Goal: Contribute content: Add original content to the website for others to see

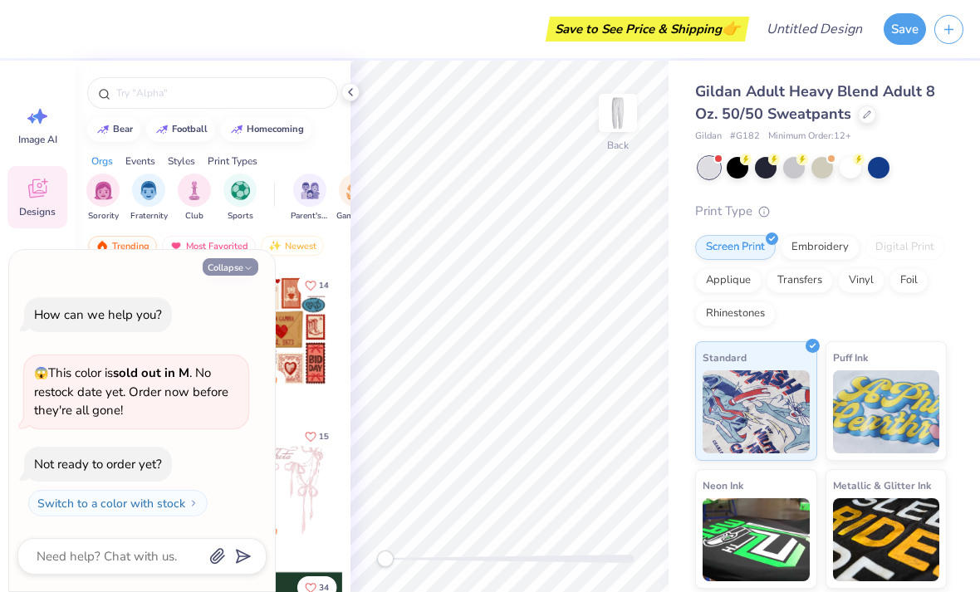
click at [247, 268] on icon "button" at bounding box center [248, 268] width 10 height 10
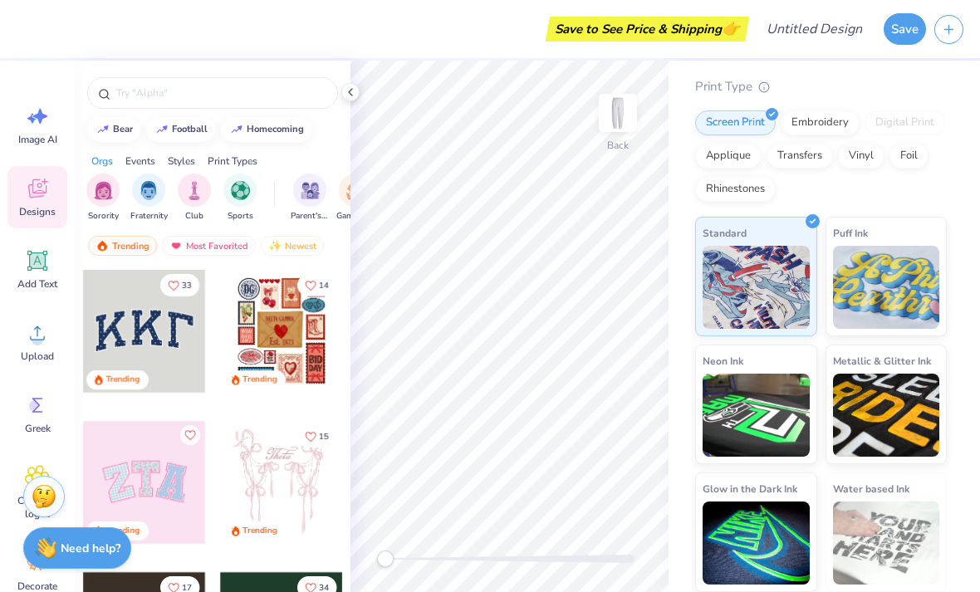
scroll to position [124, 0]
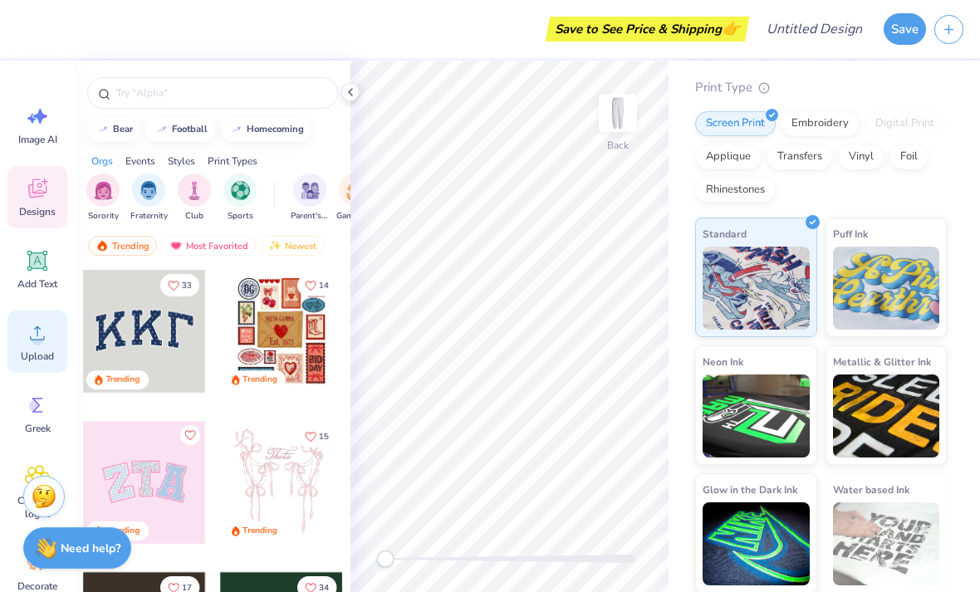
click at [39, 350] on span "Upload" at bounding box center [37, 356] width 33 height 13
click at [34, 356] on span "Upload" at bounding box center [37, 356] width 33 height 13
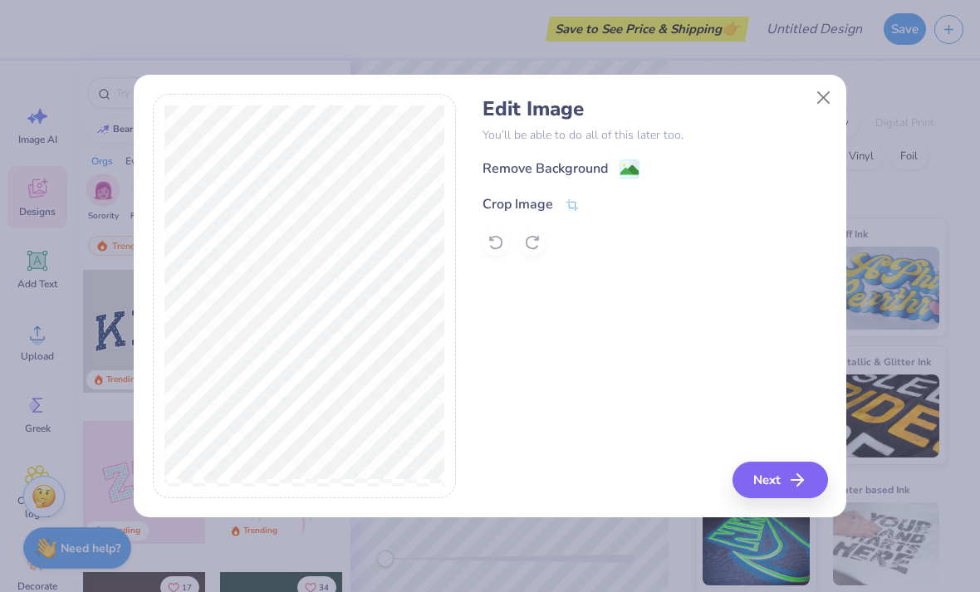
click at [792, 458] on div "Edit Image You’ll be able to do all of this later too. Remove Background Crop I…" at bounding box center [654, 296] width 345 height 405
click at [797, 477] on icon "button" at bounding box center [802, 480] width 20 height 20
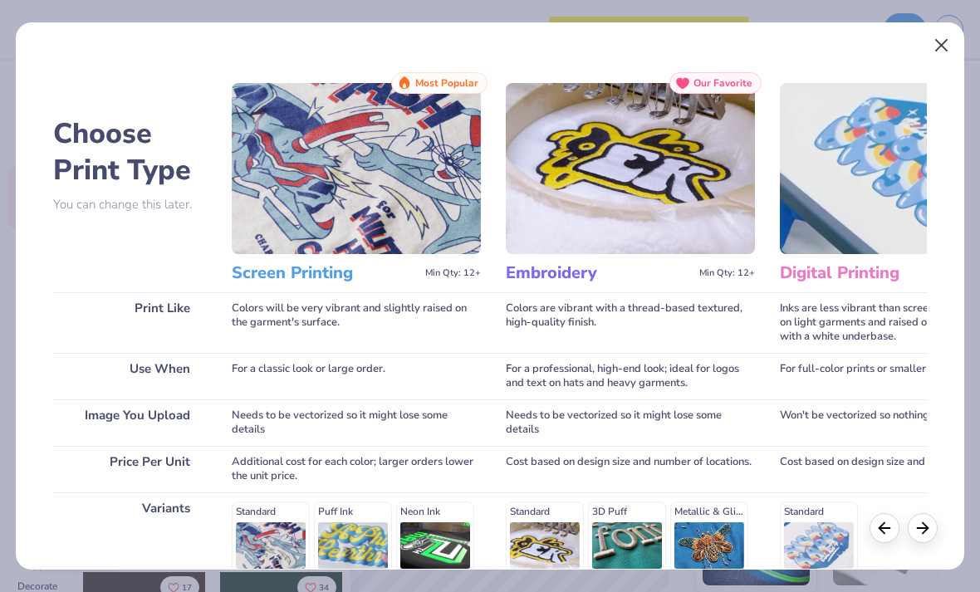
click at [938, 30] on button "Close" at bounding box center [942, 46] width 32 height 32
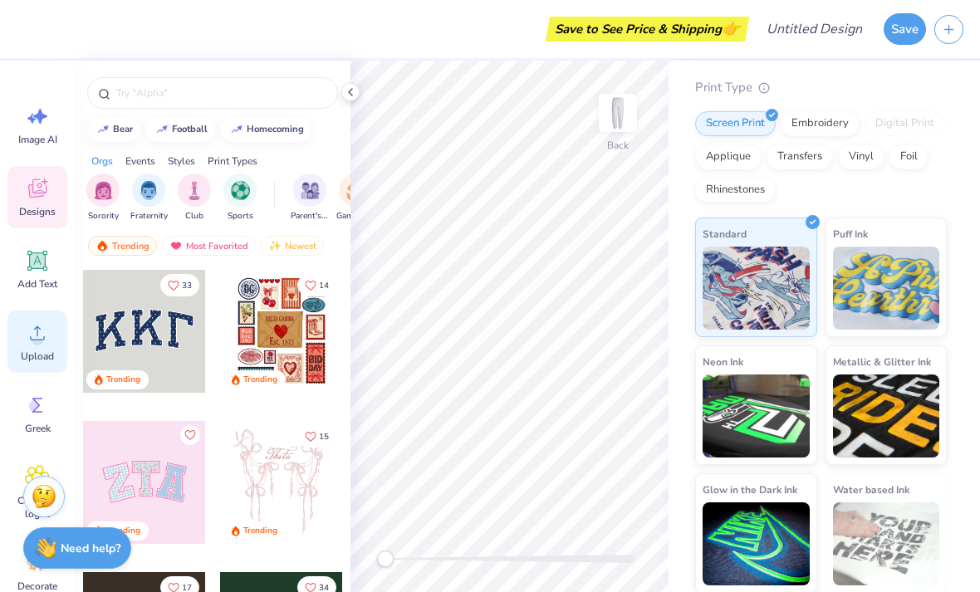
click at [39, 337] on circle at bounding box center [38, 340] width 12 height 12
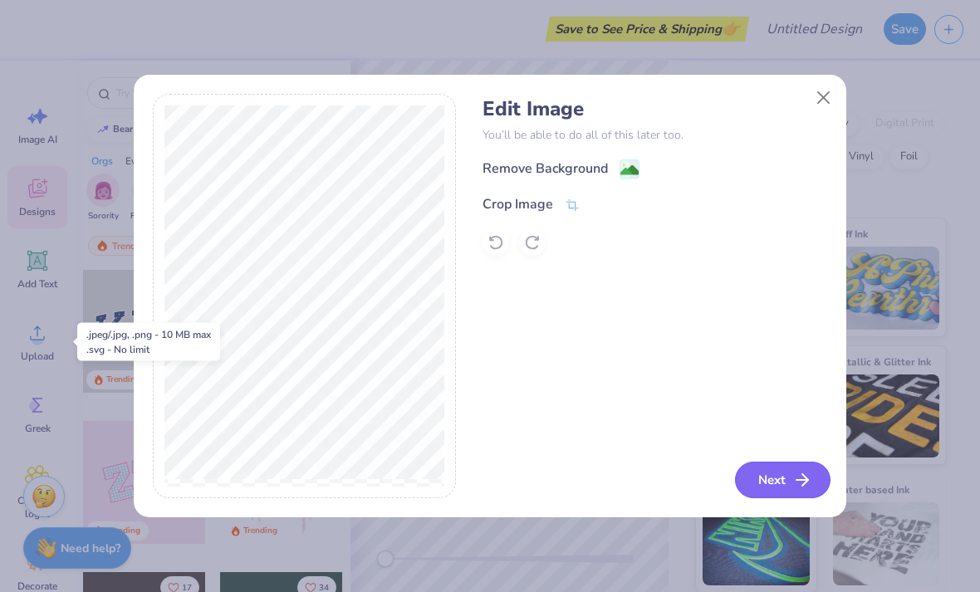
click at [783, 481] on button "Next" at bounding box center [782, 480] width 95 height 37
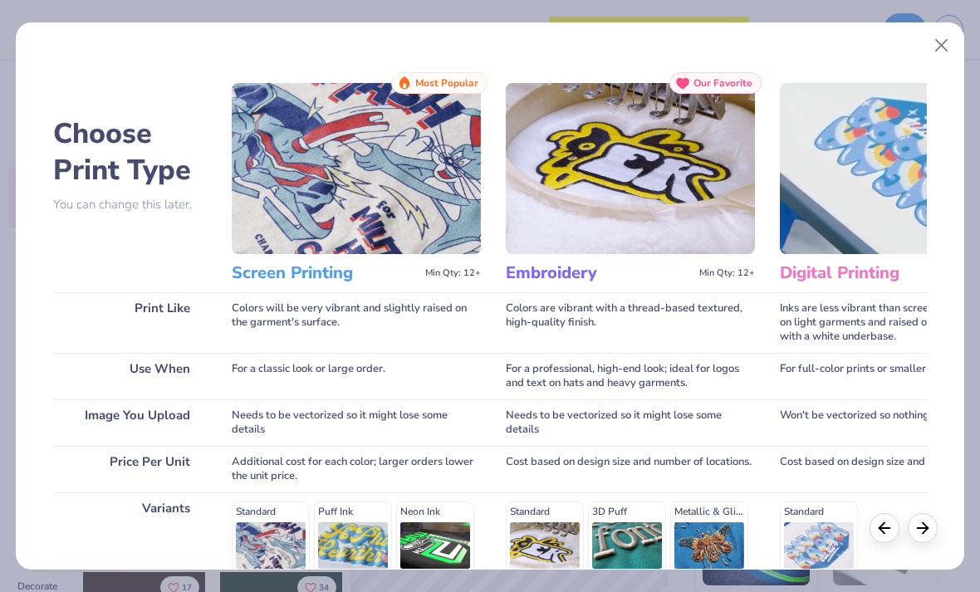
click at [428, 180] on img at bounding box center [356, 168] width 249 height 171
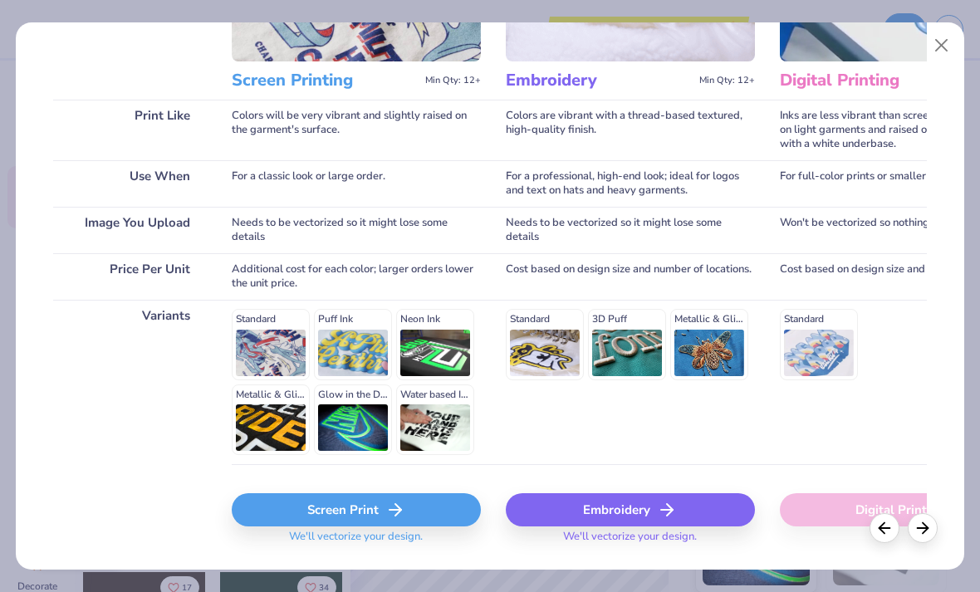
scroll to position [191, 0]
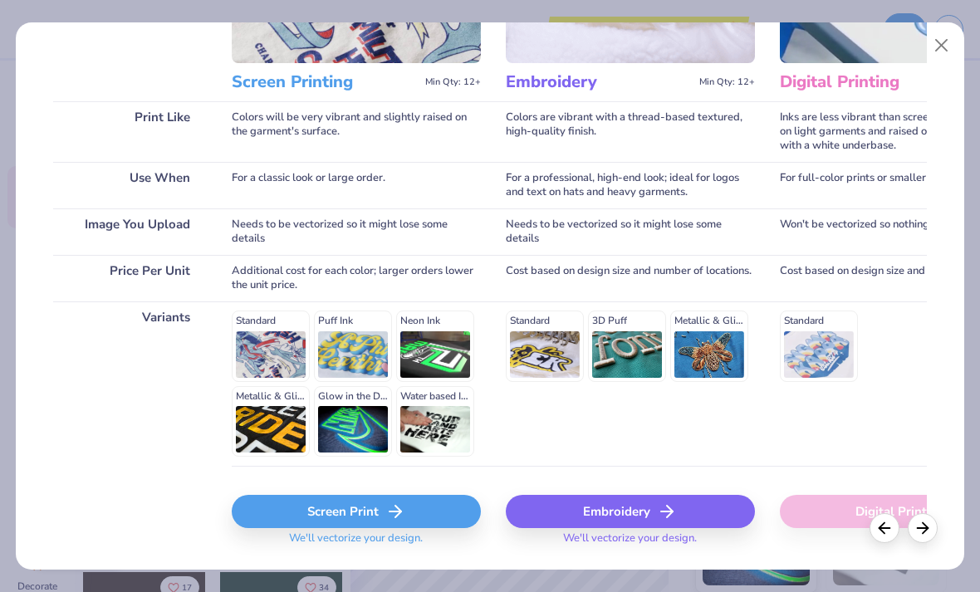
click at [398, 505] on icon at bounding box center [395, 512] width 20 height 20
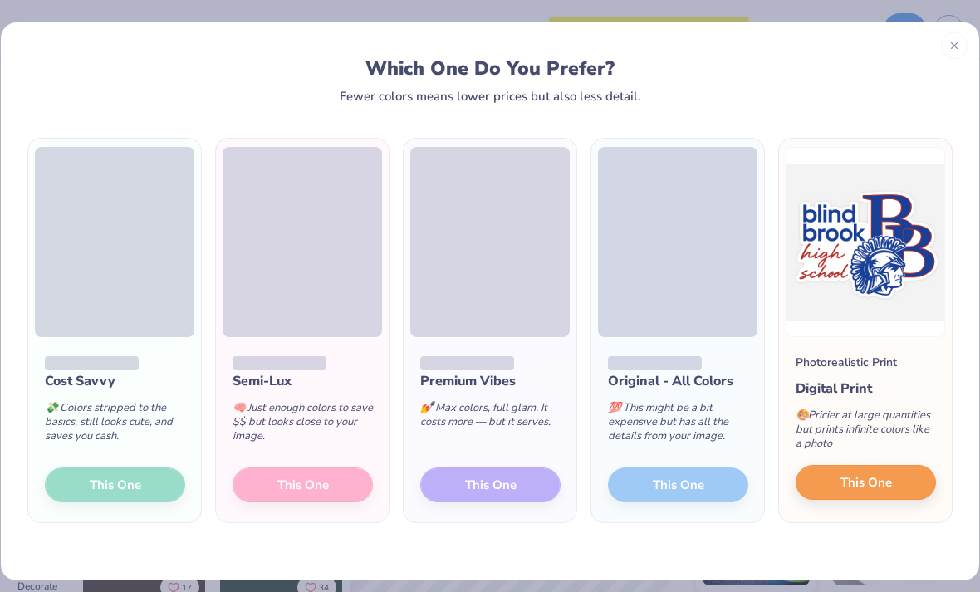
click at [888, 491] on span "This One" at bounding box center [865, 482] width 51 height 19
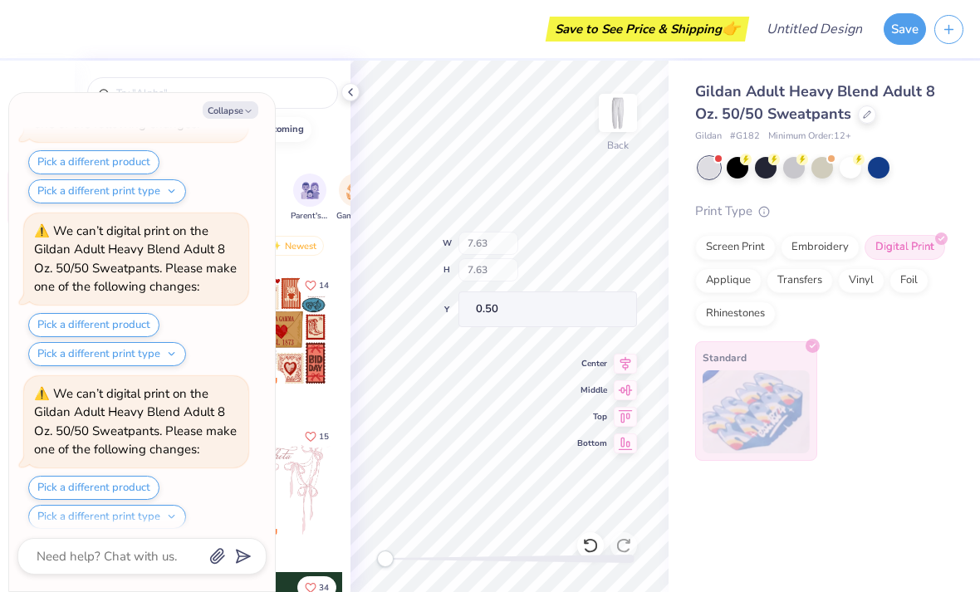
scroll to position [969, 0]
type textarea "x"
